Goal: Task Accomplishment & Management: Complete application form

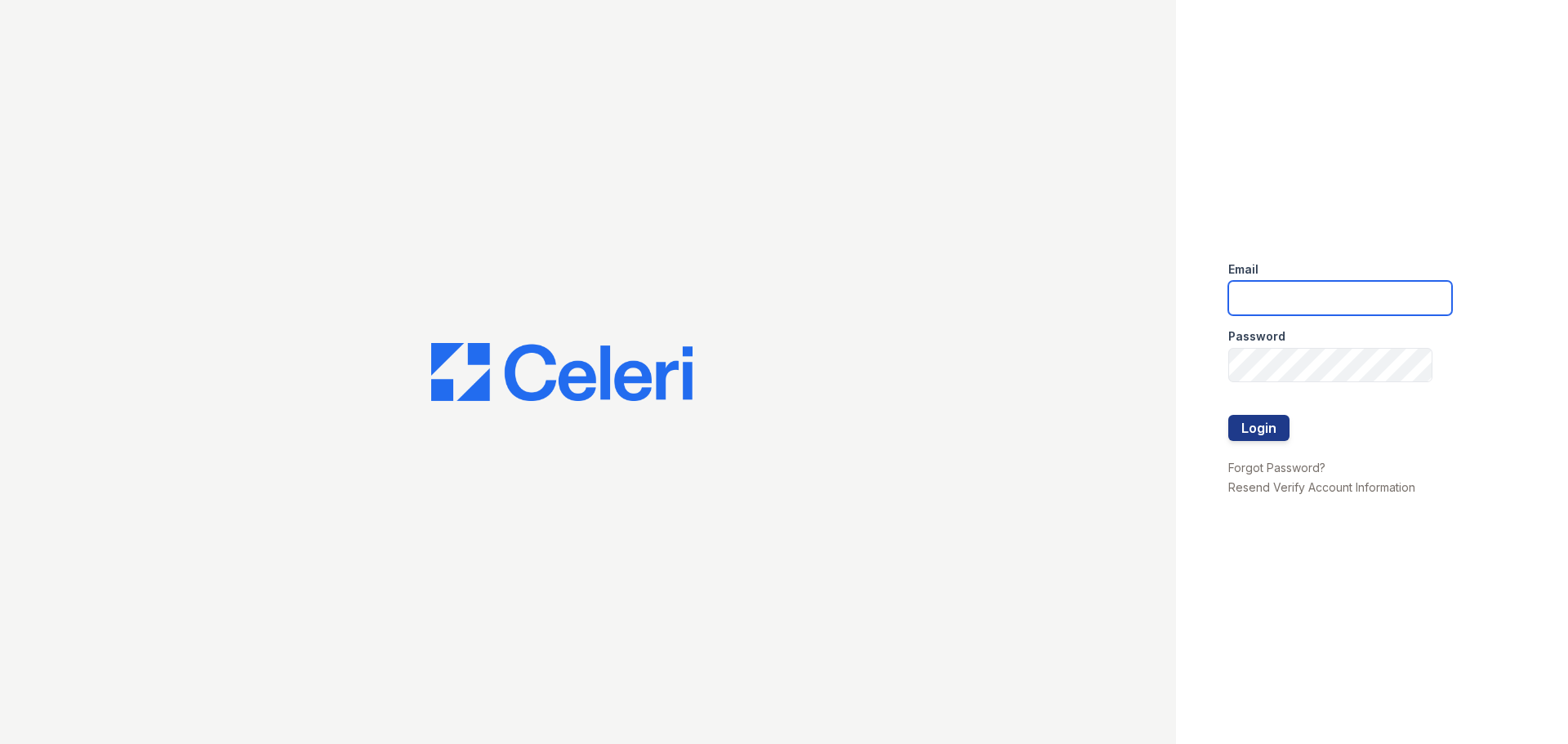
click at [1381, 293] on input "email" at bounding box center [1340, 298] width 224 height 34
type input "[EMAIL_ADDRESS][DOMAIN_NAME]"
drag, startPoint x: 1262, startPoint y: 429, endPoint x: 1272, endPoint y: 425, distance: 10.8
click at [1263, 429] on button "Login" at bounding box center [1259, 428] width 61 height 26
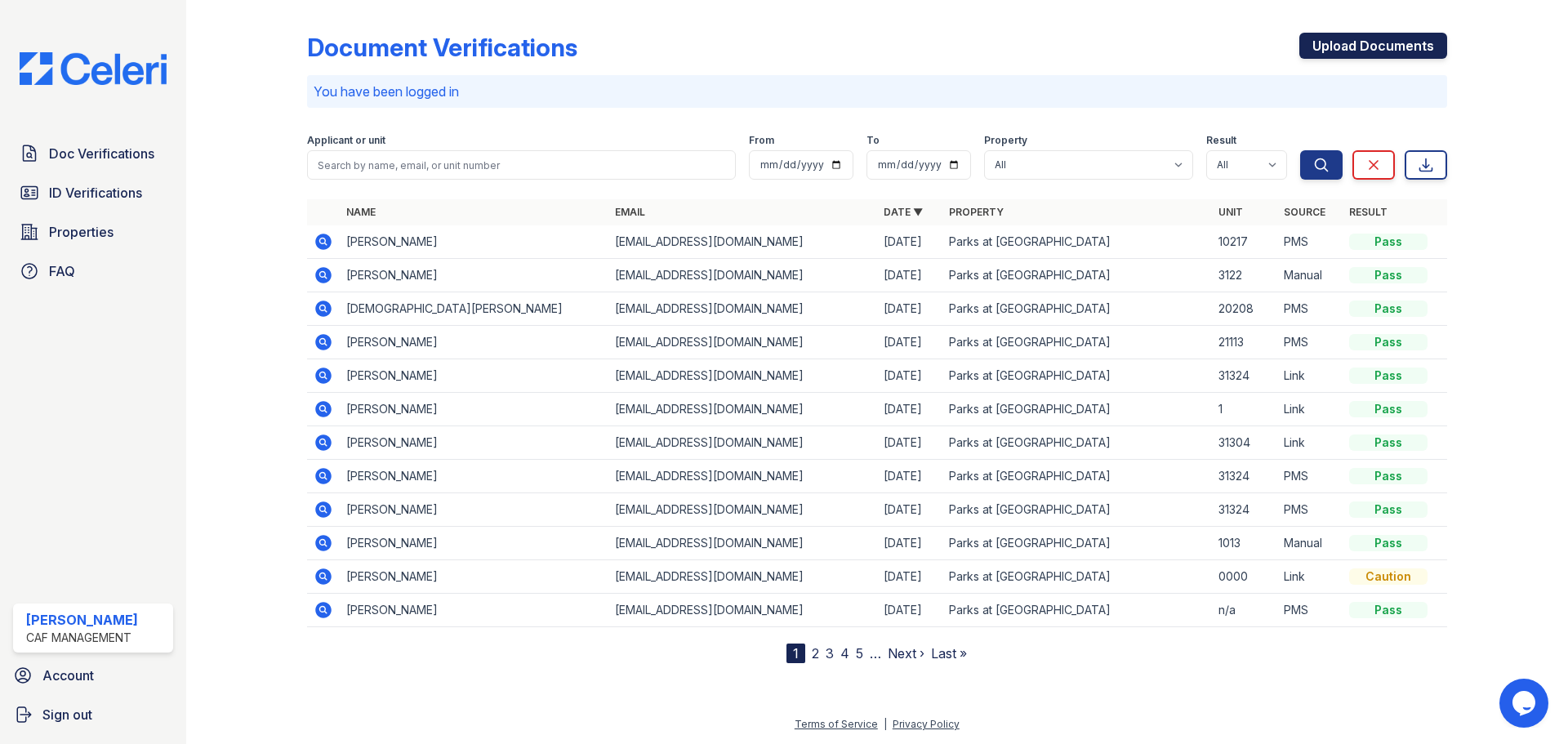
click at [1377, 46] on link "Upload Documents" at bounding box center [1374, 46] width 148 height 26
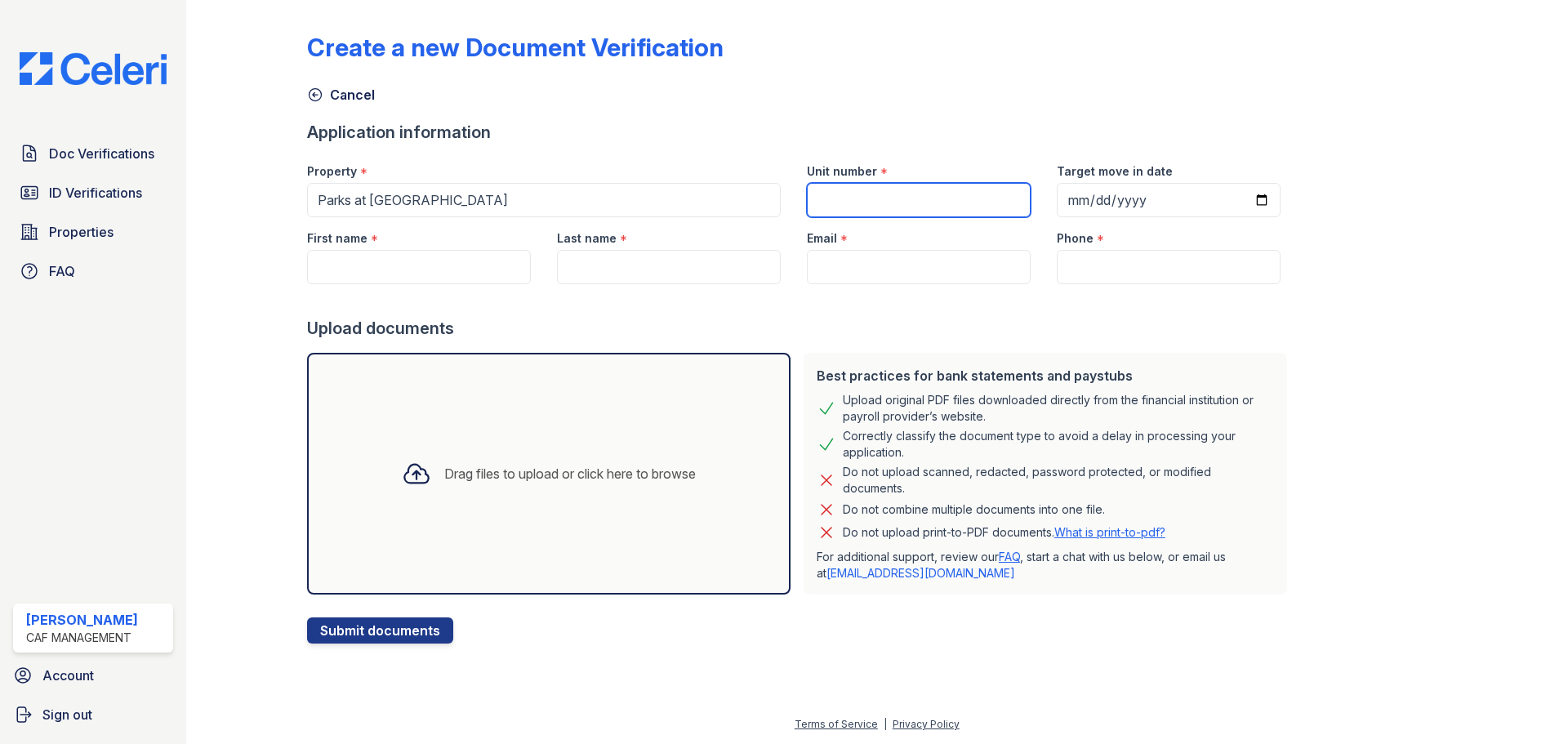
click at [829, 206] on input "Unit number" at bounding box center [918, 200] width 224 height 34
type input "20916"
click at [1070, 207] on input "Target move in date" at bounding box center [1168, 200] width 224 height 34
type input "[DATE]"
click at [449, 251] on input "First name" at bounding box center [419, 267] width 224 height 34
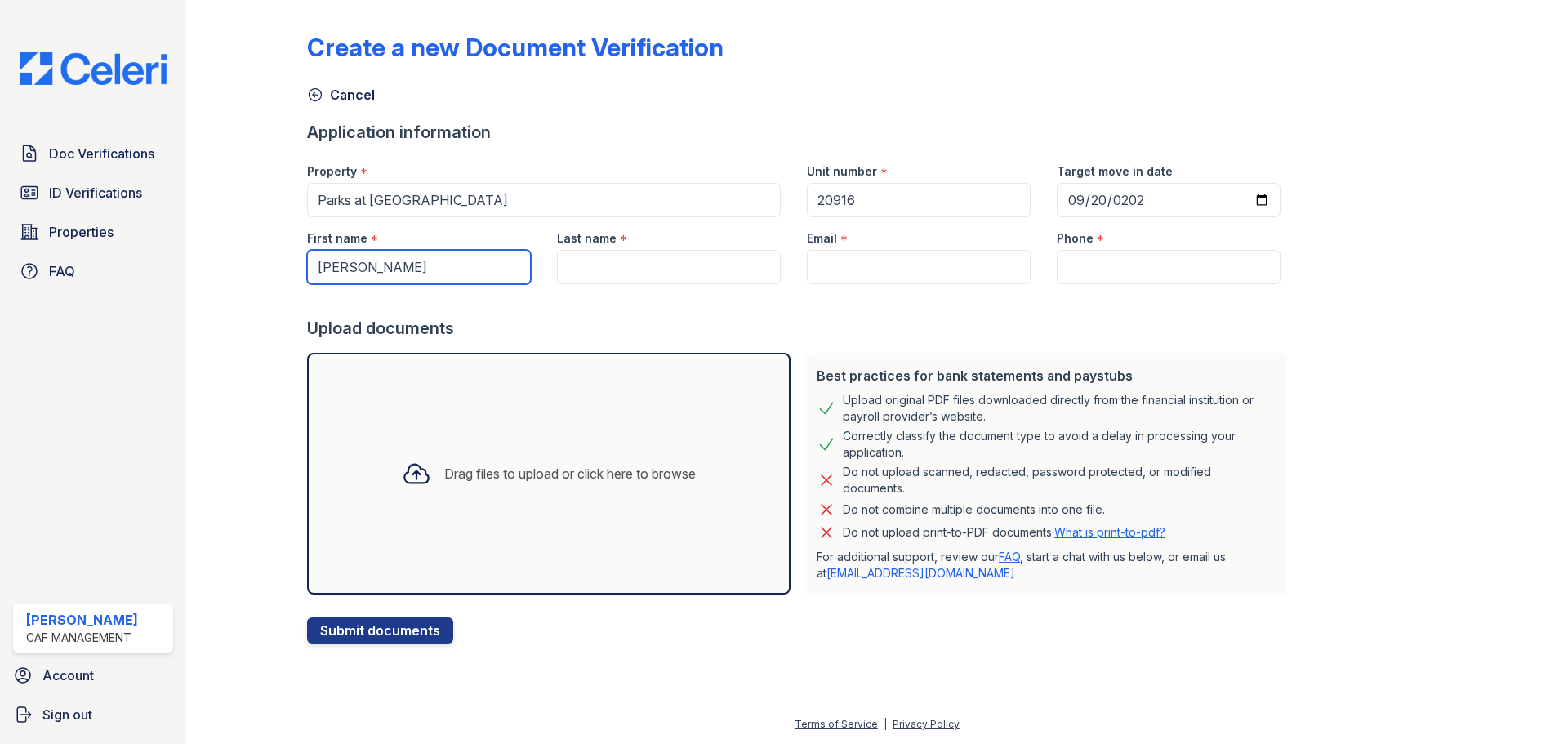
drag, startPoint x: 463, startPoint y: 268, endPoint x: 357, endPoint y: 277, distance: 106.4
click at [357, 277] on input "[PERSON_NAME]" at bounding box center [419, 267] width 224 height 34
type input "Taryn"
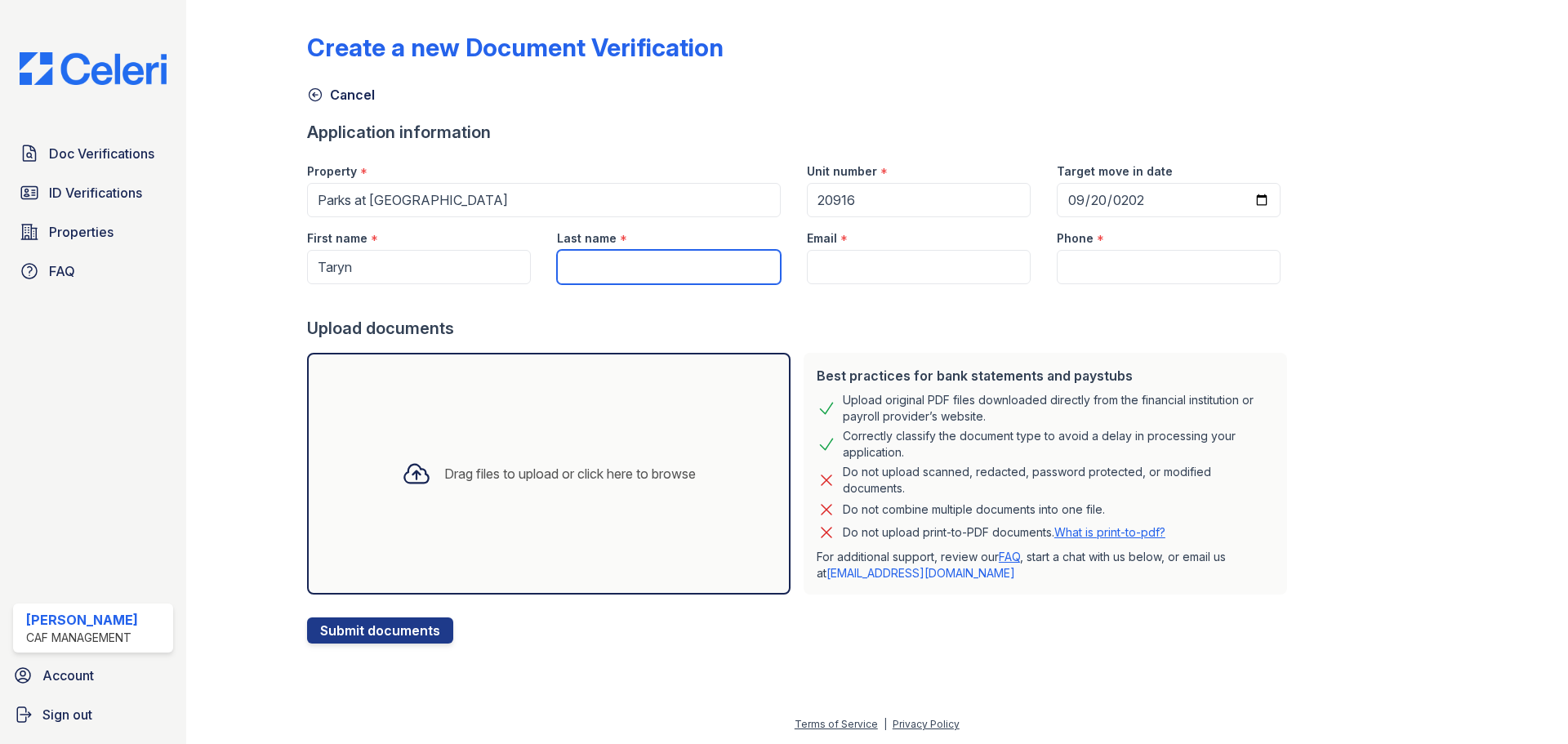
click at [593, 267] on input "Last name" at bounding box center [668, 267] width 224 height 34
type input "[PERSON_NAME]"
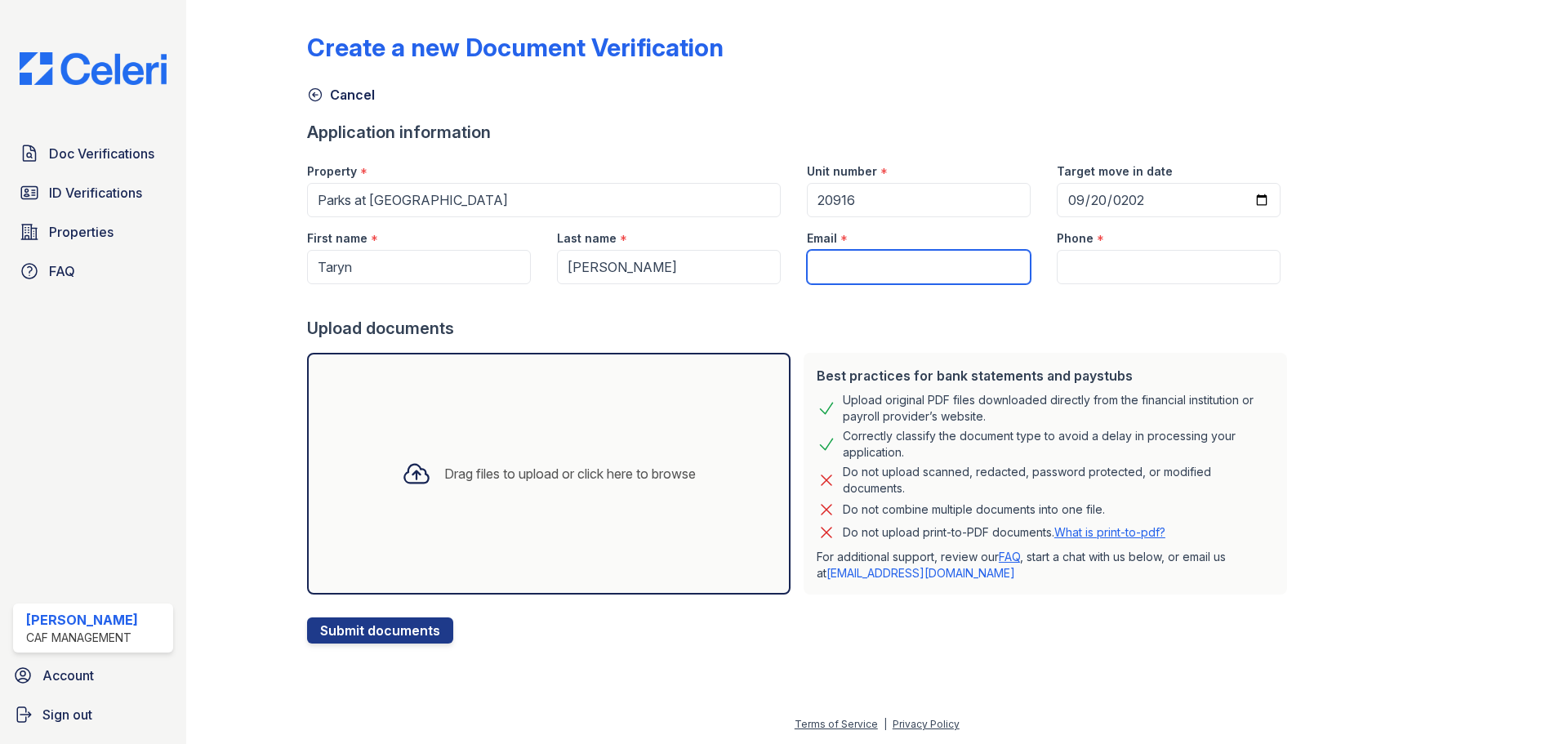
click at [861, 264] on input "Email" at bounding box center [918, 267] width 224 height 34
paste input "[EMAIL_ADDRESS][DOMAIN_NAME]"
type input "[EMAIL_ADDRESS][DOMAIN_NAME]"
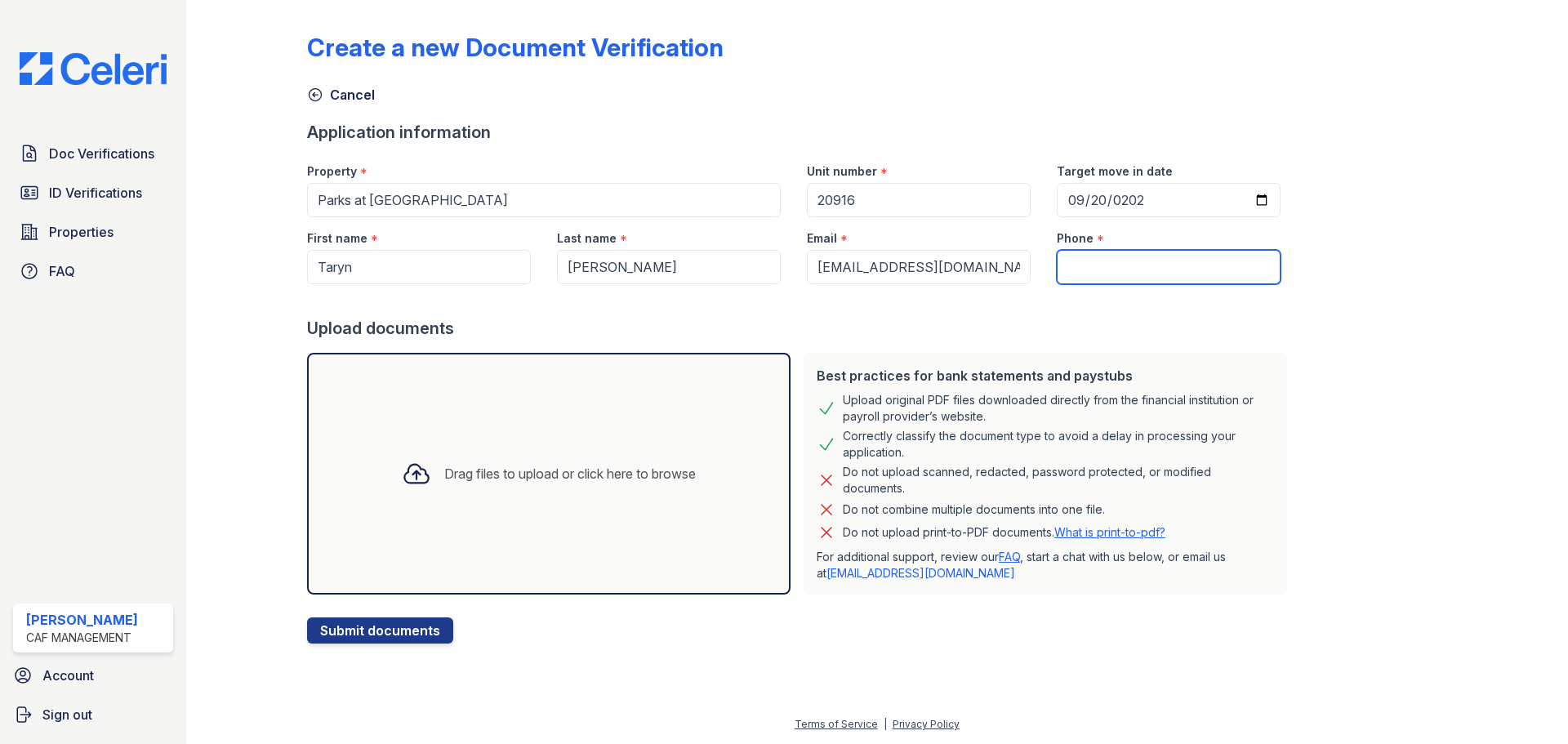
drag, startPoint x: 1119, startPoint y: 267, endPoint x: 1064, endPoint y: 248, distance: 58.2
click at [1119, 267] on input "Phone" at bounding box center [1168, 267] width 224 height 34
paste input "[PHONE_NUMBER]"
type input "[PHONE_NUMBER]"
click at [523, 428] on div "Drag files to upload or click here to browse" at bounding box center [549, 474] width 483 height 242
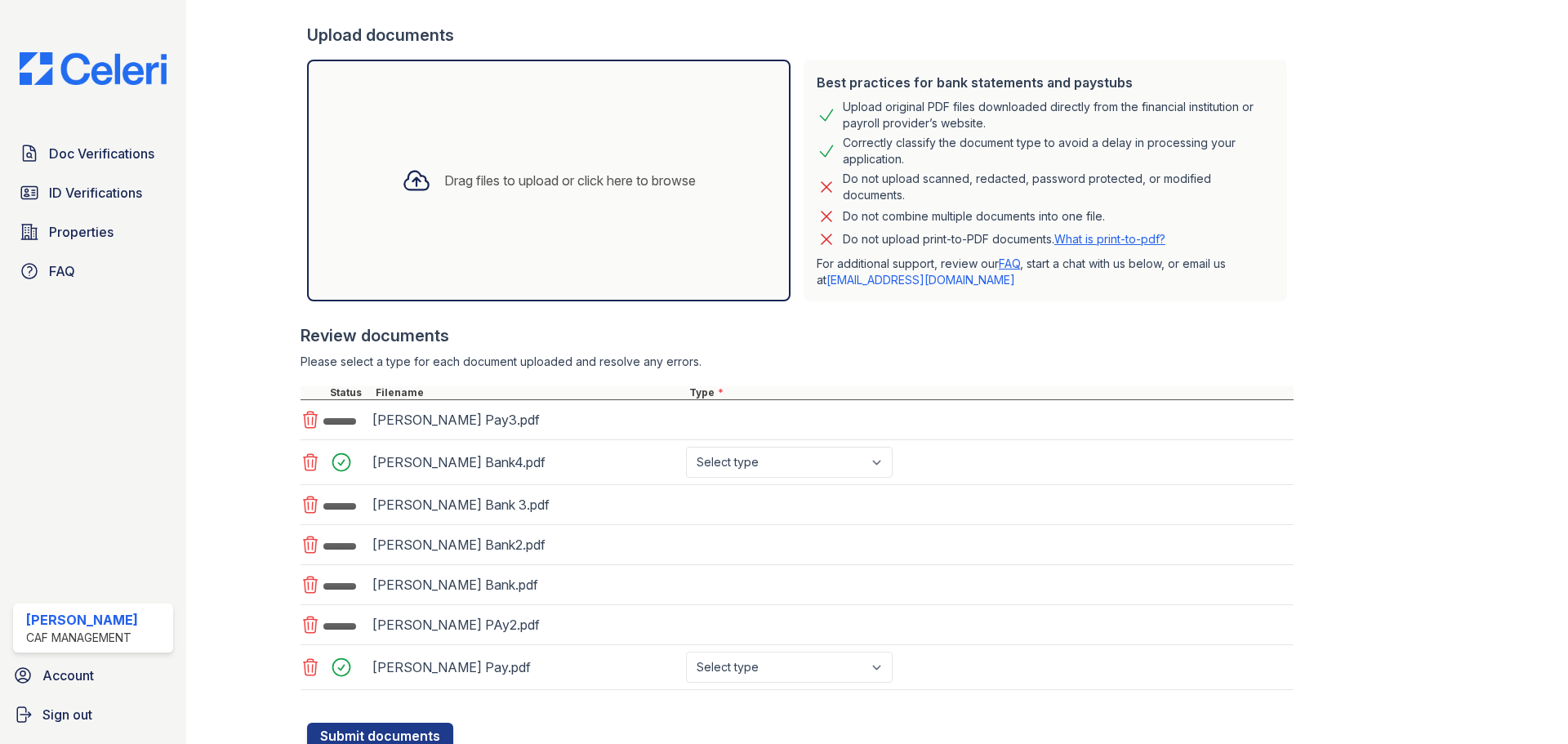
scroll to position [348, 0]
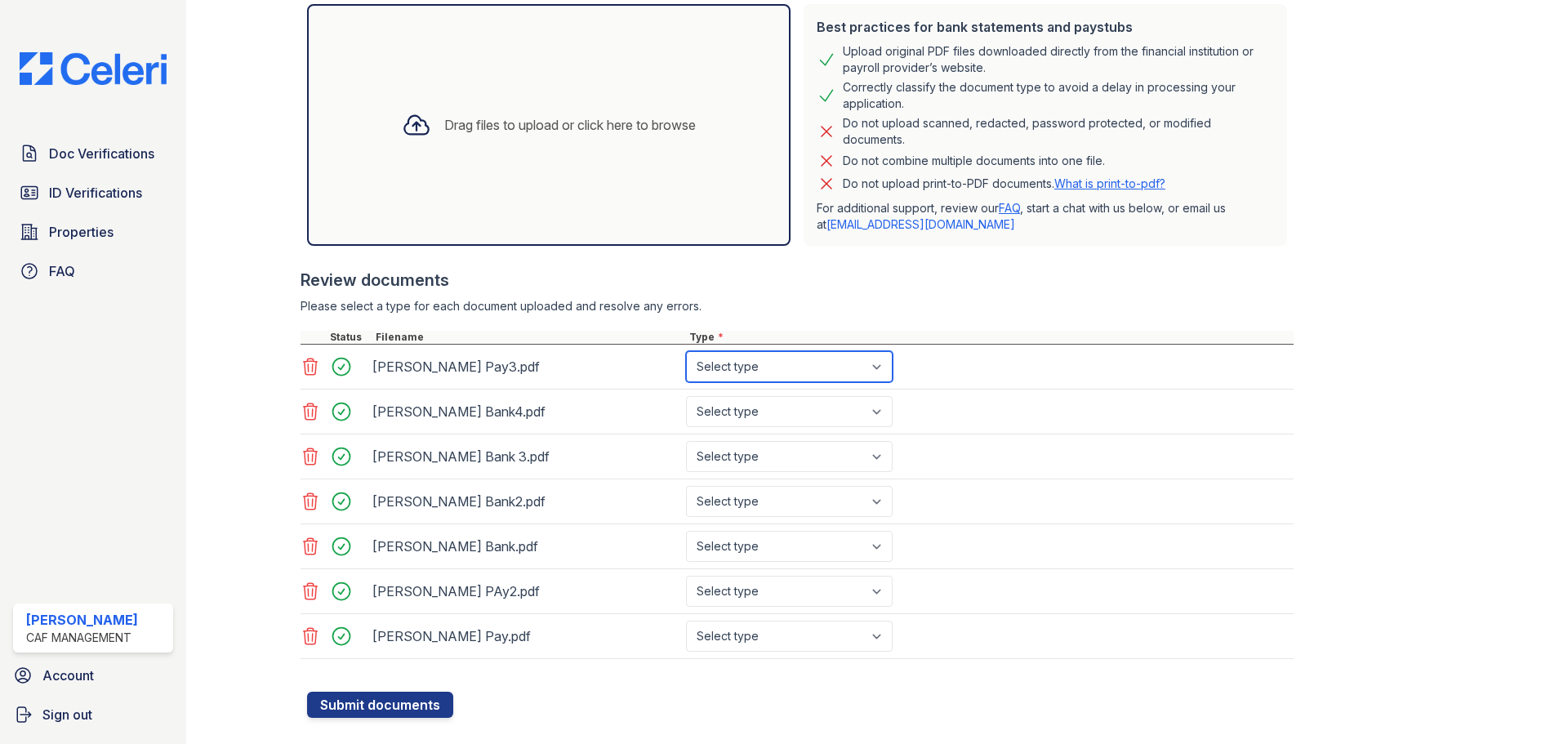
click at [726, 362] on select "Select type Paystub Bank Statement Offer Letter Tax Documents Benefit Award Let…" at bounding box center [789, 367] width 206 height 31
select select "paystub"
click at [686, 351] on select "Select type Paystub Bank Statement Offer Letter Tax Documents Benefit Award Let…" at bounding box center [789, 367] width 206 height 31
click at [744, 403] on select "Select type Paystub Bank Statement Offer Letter Tax Documents Benefit Award Let…" at bounding box center [789, 412] width 206 height 31
select select "bank_statement"
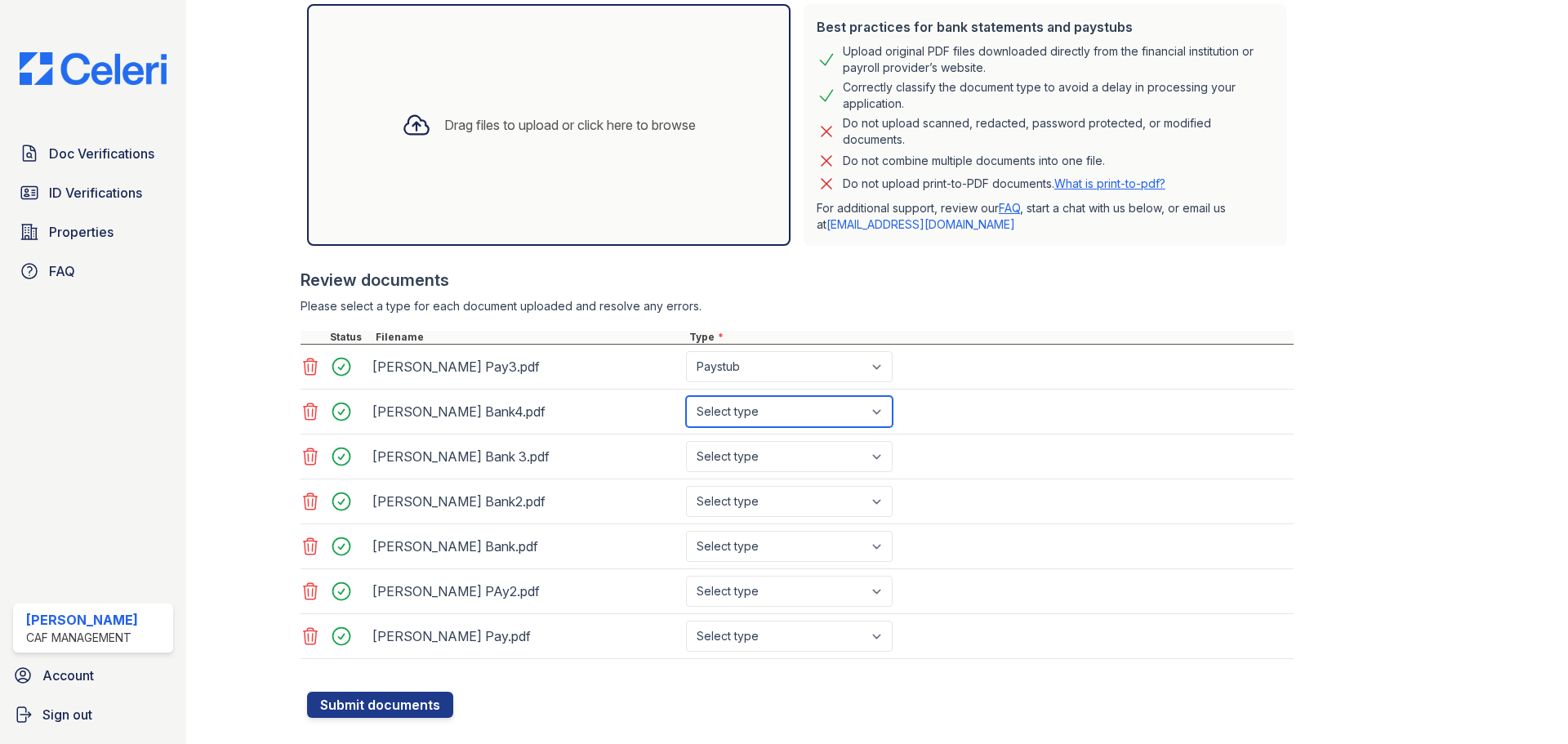
click at [686, 396] on select "Select type Paystub Bank Statement Offer Letter Tax Documents Benefit Award Let…" at bounding box center [789, 412] width 206 height 31
click at [734, 452] on select "Select type Paystub Bank Statement Offer Letter Tax Documents Benefit Award Let…" at bounding box center [789, 457] width 206 height 31
select select "bank_statement"
click at [686, 441] on select "Select type Paystub Bank Statement Offer Letter Tax Documents Benefit Award Let…" at bounding box center [789, 457] width 206 height 31
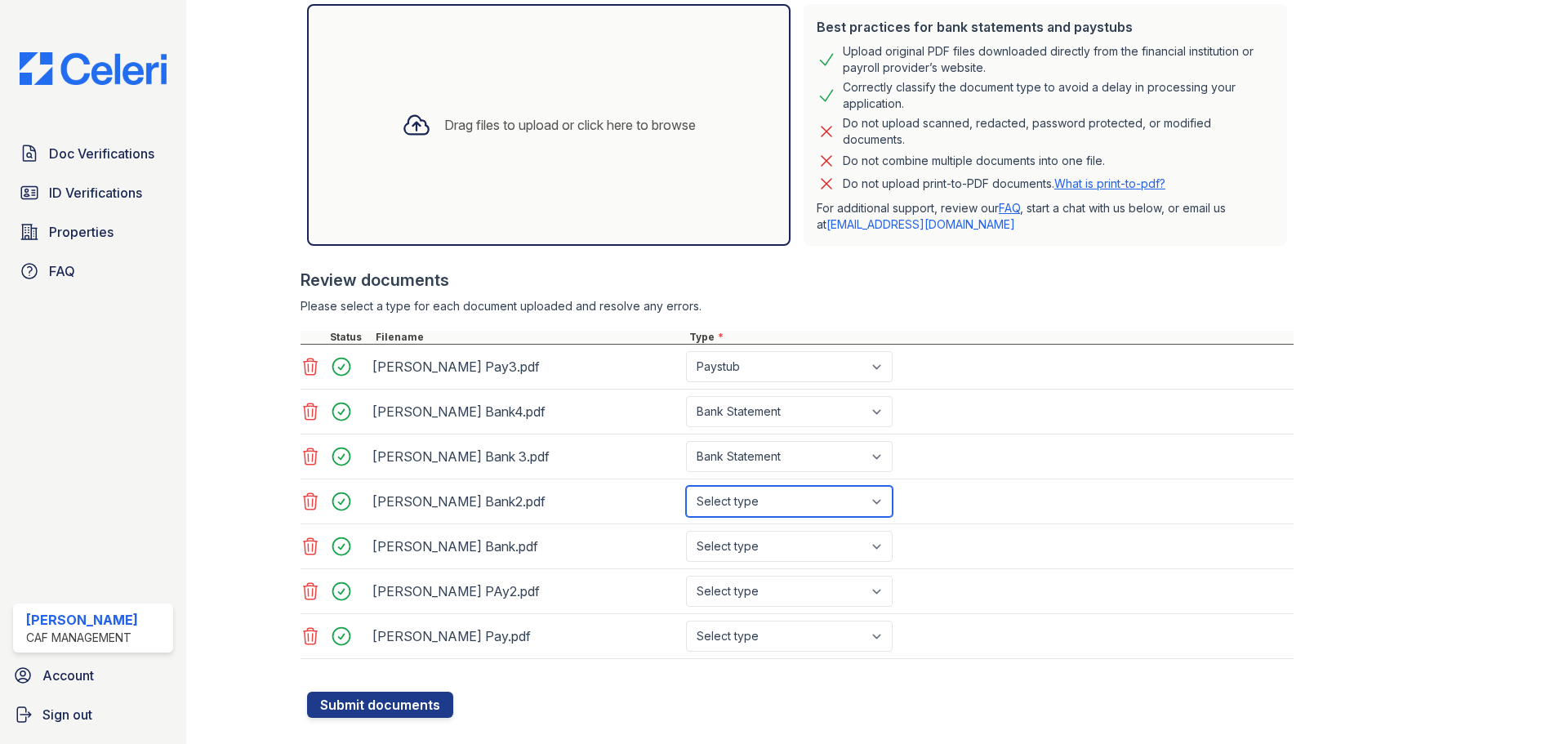
click at [739, 510] on select "Select type Paystub Bank Statement Offer Letter Tax Documents Benefit Award Let…" at bounding box center [789, 502] width 206 height 31
select select "bank_statement"
click at [686, 486] on select "Select type Paystub Bank Statement Offer Letter Tax Documents Benefit Award Let…" at bounding box center [789, 502] width 206 height 31
click at [747, 546] on select "Select type Paystub Bank Statement Offer Letter Tax Documents Benefit Award Let…" at bounding box center [789, 546] width 206 height 31
select select "bank_statement"
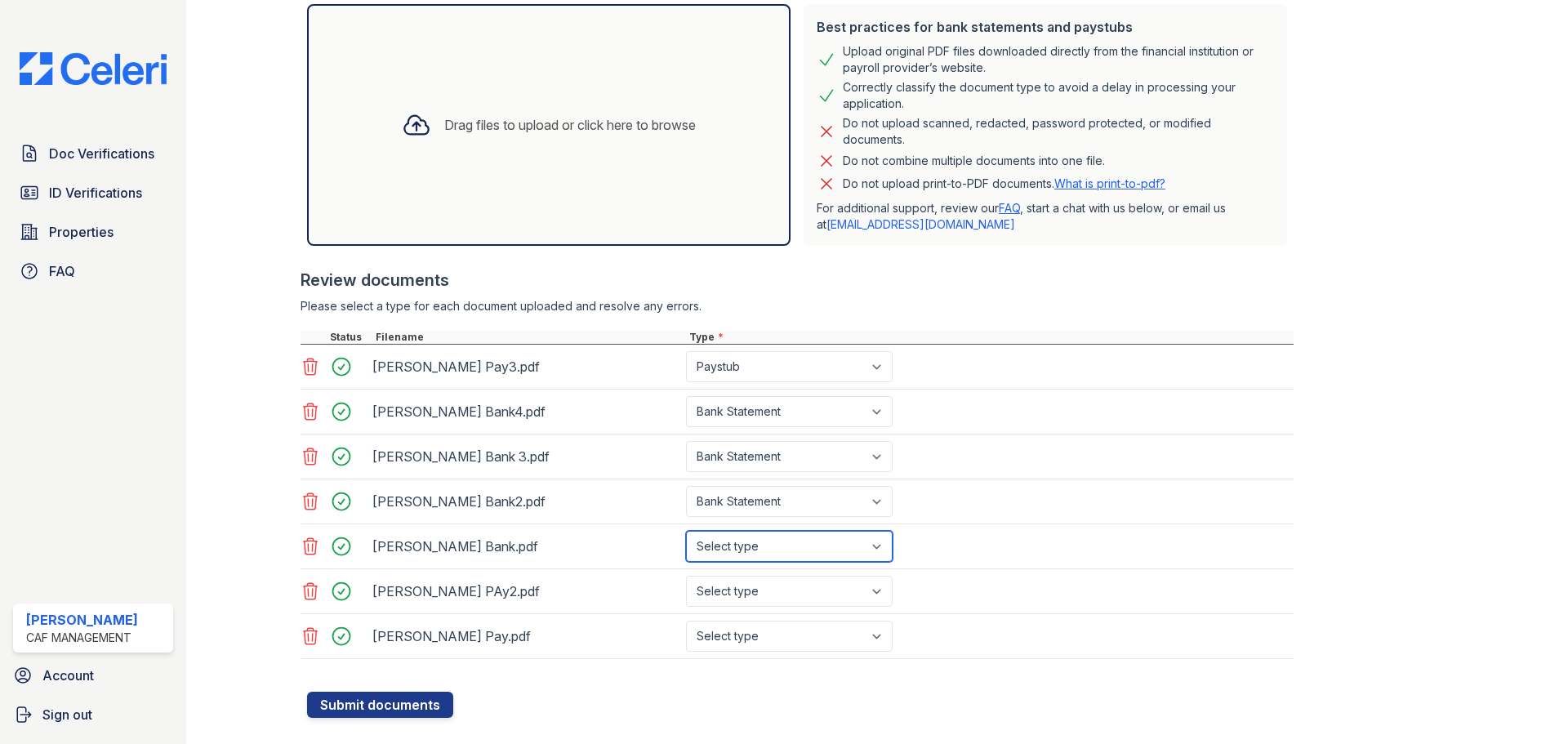
click at [686, 531] on select "Select type Paystub Bank Statement Offer Letter Tax Documents Benefit Award Let…" at bounding box center [789, 546] width 206 height 31
click at [759, 596] on select "Select type Paystub Bank Statement Offer Letter Tax Documents Benefit Award Let…" at bounding box center [789, 592] width 206 height 31
select select "paystub"
click at [686, 576] on select "Select type Paystub Bank Statement Offer Letter Tax Documents Benefit Award Let…" at bounding box center [789, 592] width 206 height 31
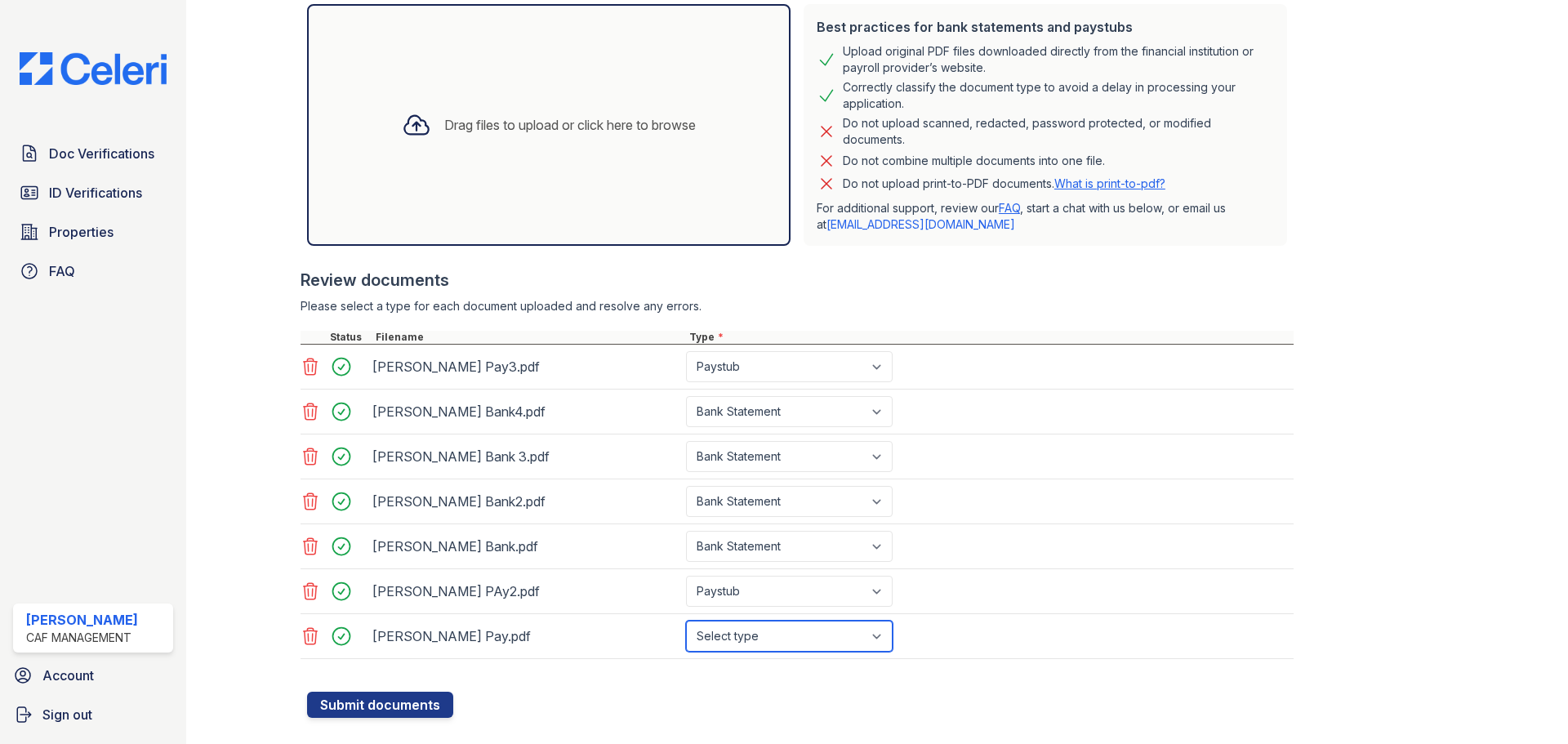
click at [772, 641] on select "Select type Paystub Bank Statement Offer Letter Tax Documents Benefit Award Let…" at bounding box center [789, 637] width 206 height 31
select select "paystub"
click at [686, 621] on select "Select type Paystub Bank Statement Offer Letter Tax Documents Benefit Award Let…" at bounding box center [789, 637] width 206 height 31
click at [434, 701] on button "Submit documents" at bounding box center [381, 705] width 146 height 26
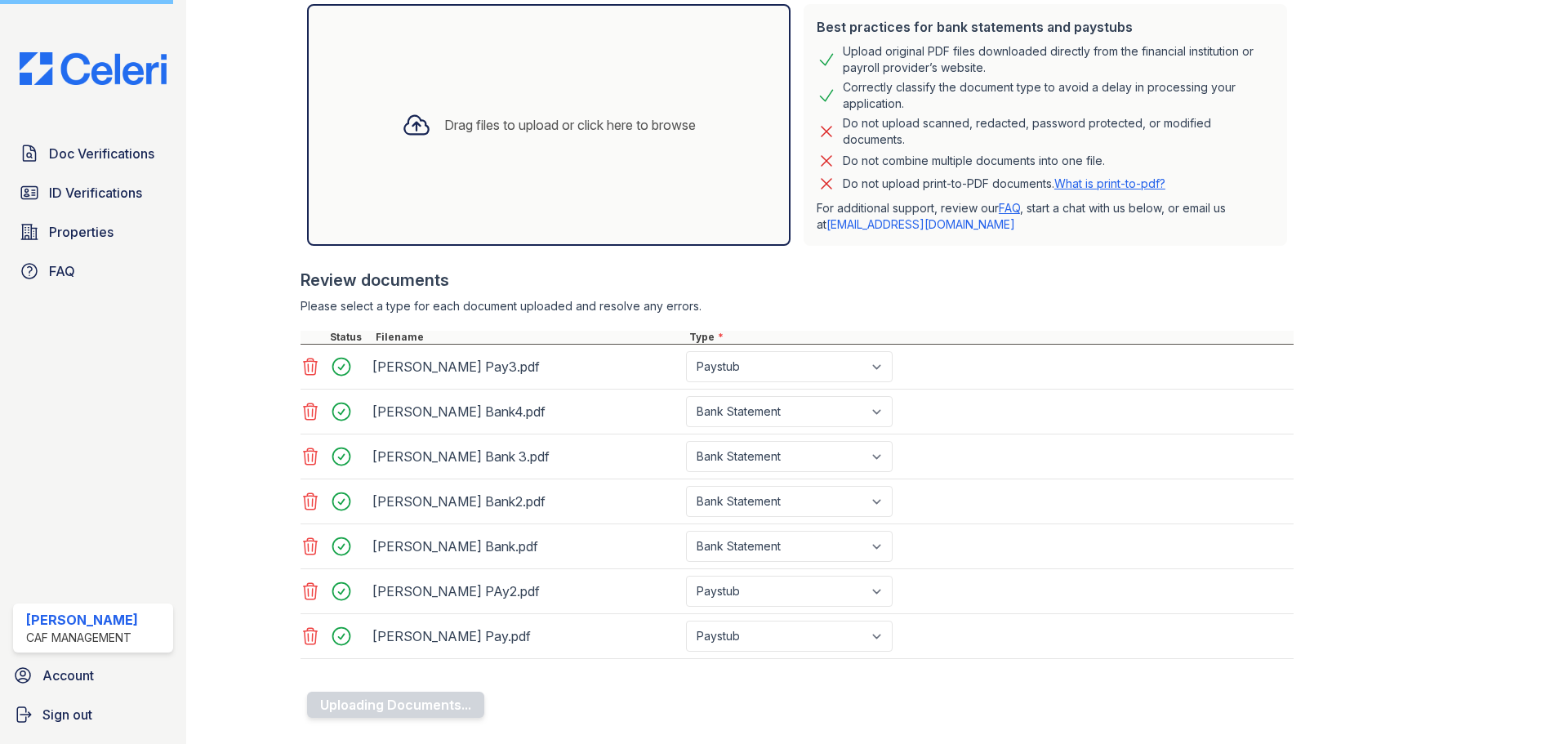
scroll to position [378, 0]
